Goal: Task Accomplishment & Management: Manage account settings

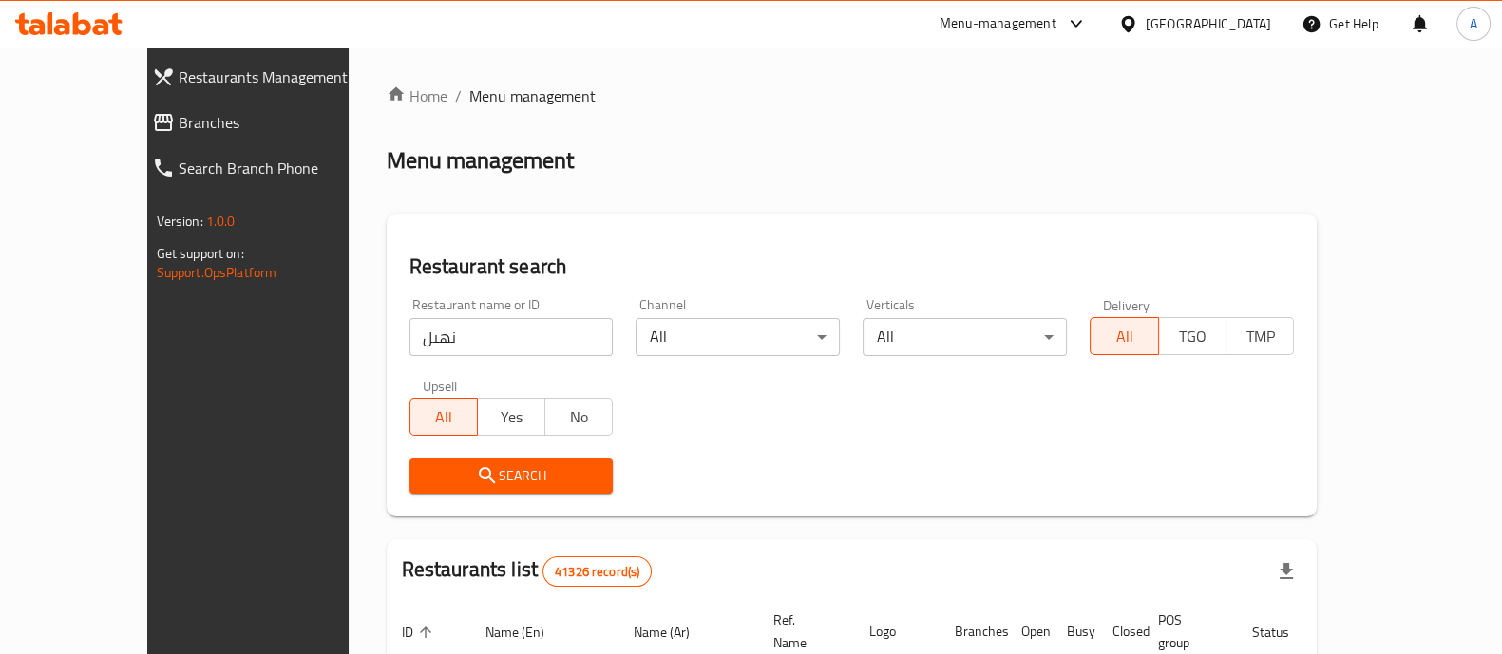
click at [565, 311] on div "Restaurant name or ID نهىل Restaurant name or ID" at bounding box center [511, 327] width 204 height 58
click at [525, 344] on input "نهىل" at bounding box center [511, 337] width 204 height 38
type input "king pie"
click button "Search" at bounding box center [511, 476] width 204 height 35
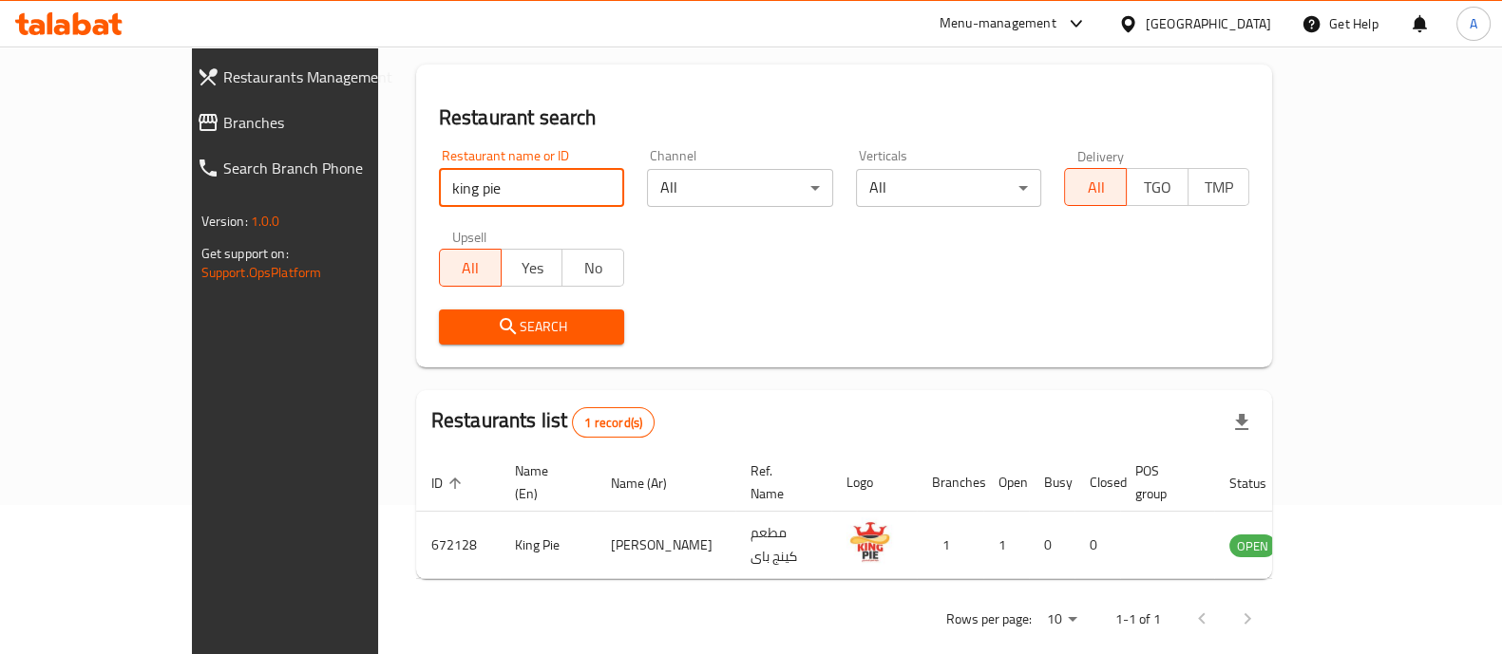
scroll to position [155, 0]
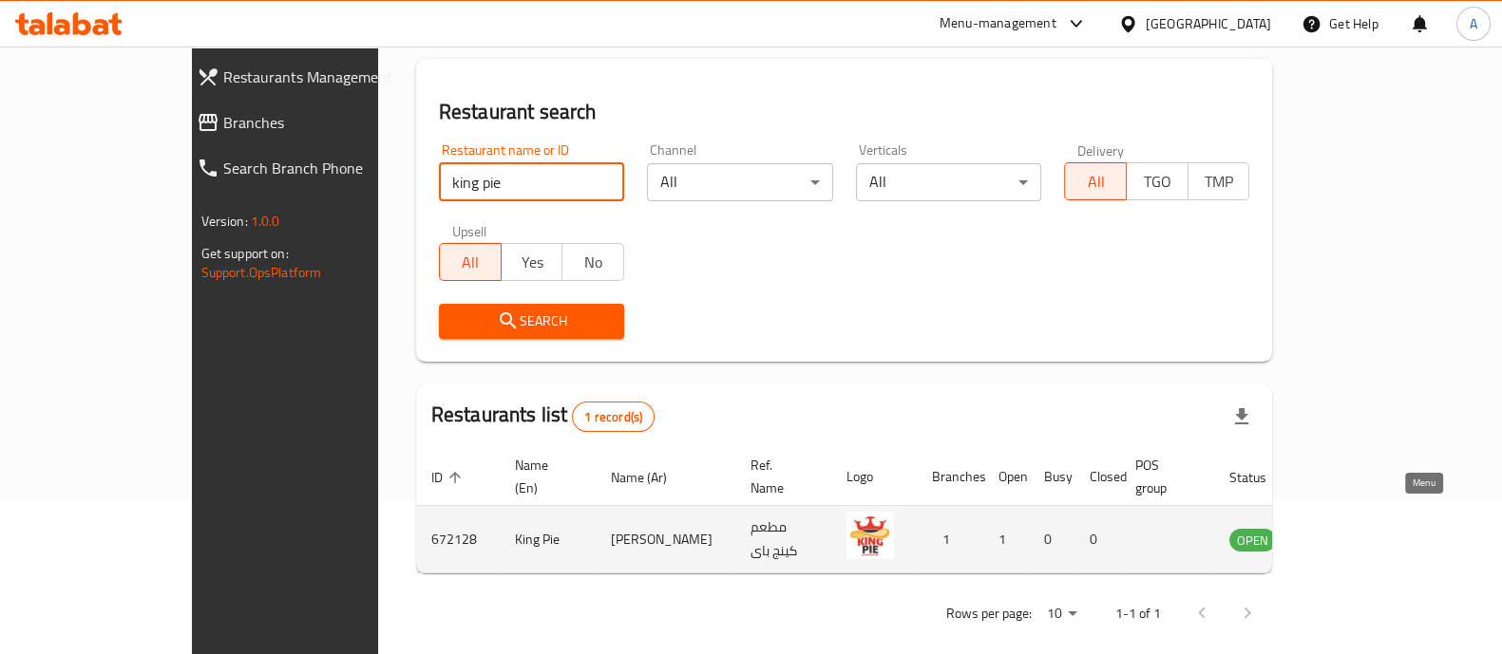
click at [1351, 533] on icon "enhanced table" at bounding box center [1340, 541] width 21 height 16
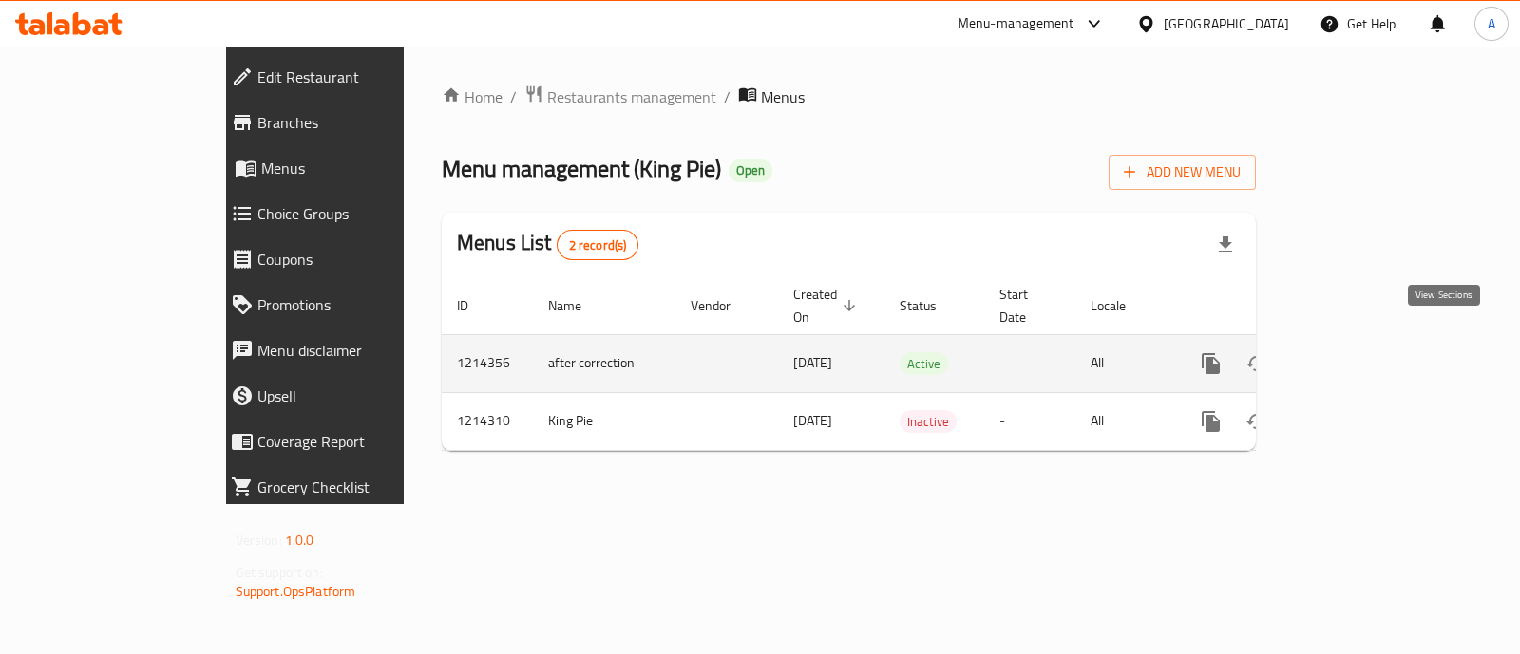
click at [1359, 352] on icon "enhanced table" at bounding box center [1347, 363] width 23 height 23
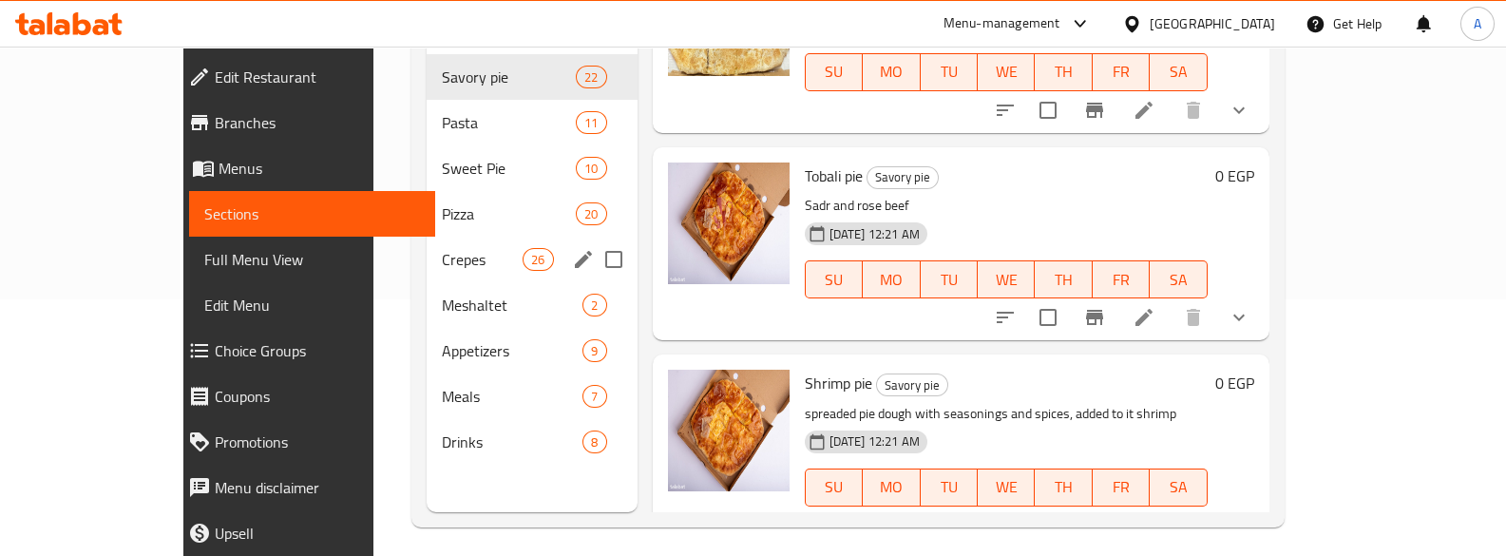
scroll to position [266, 0]
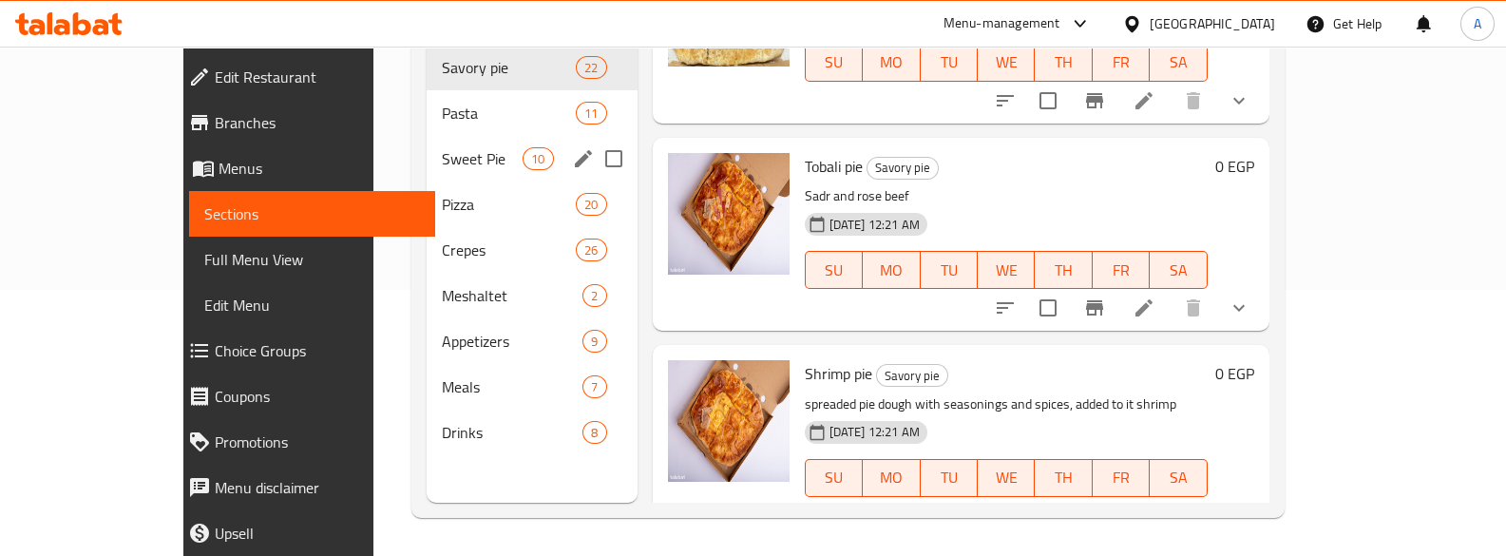
click at [426, 145] on div "Sweet Pie 10" at bounding box center [531, 159] width 211 height 46
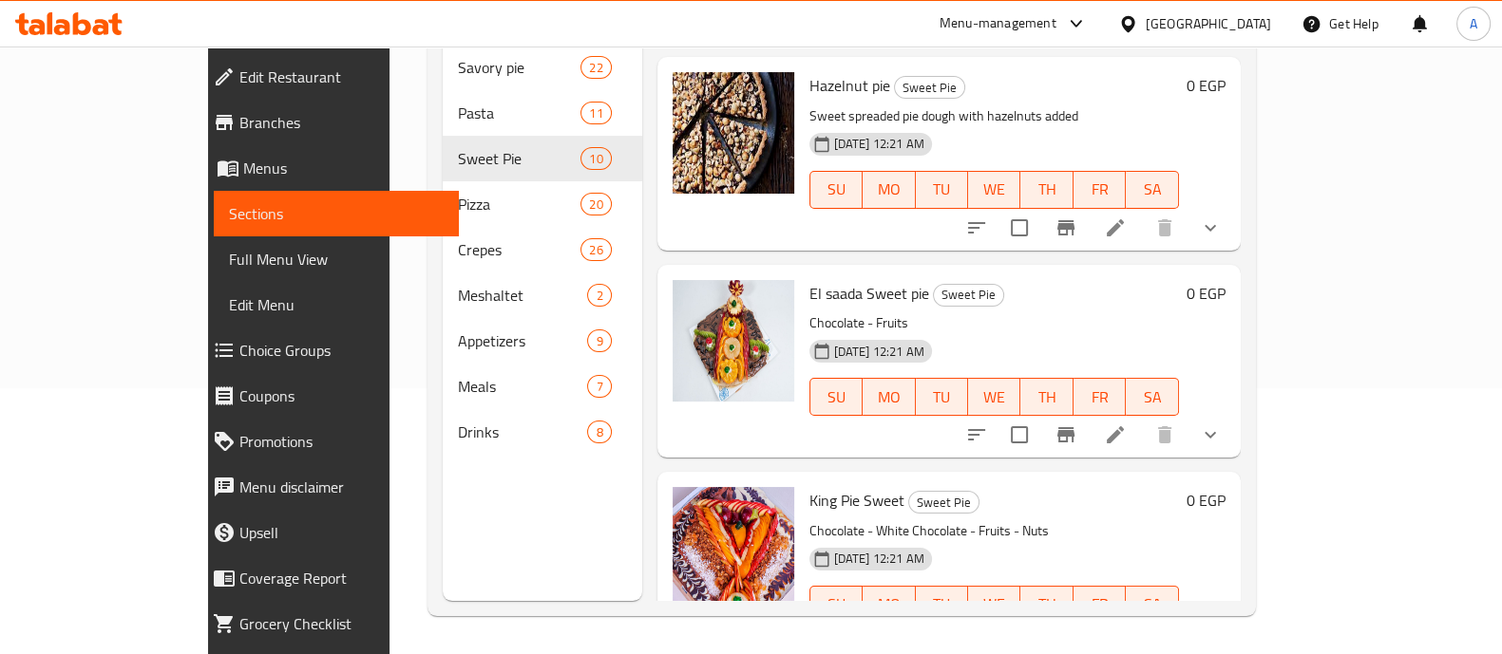
scroll to position [1467, 0]
